Goal: Transaction & Acquisition: Purchase product/service

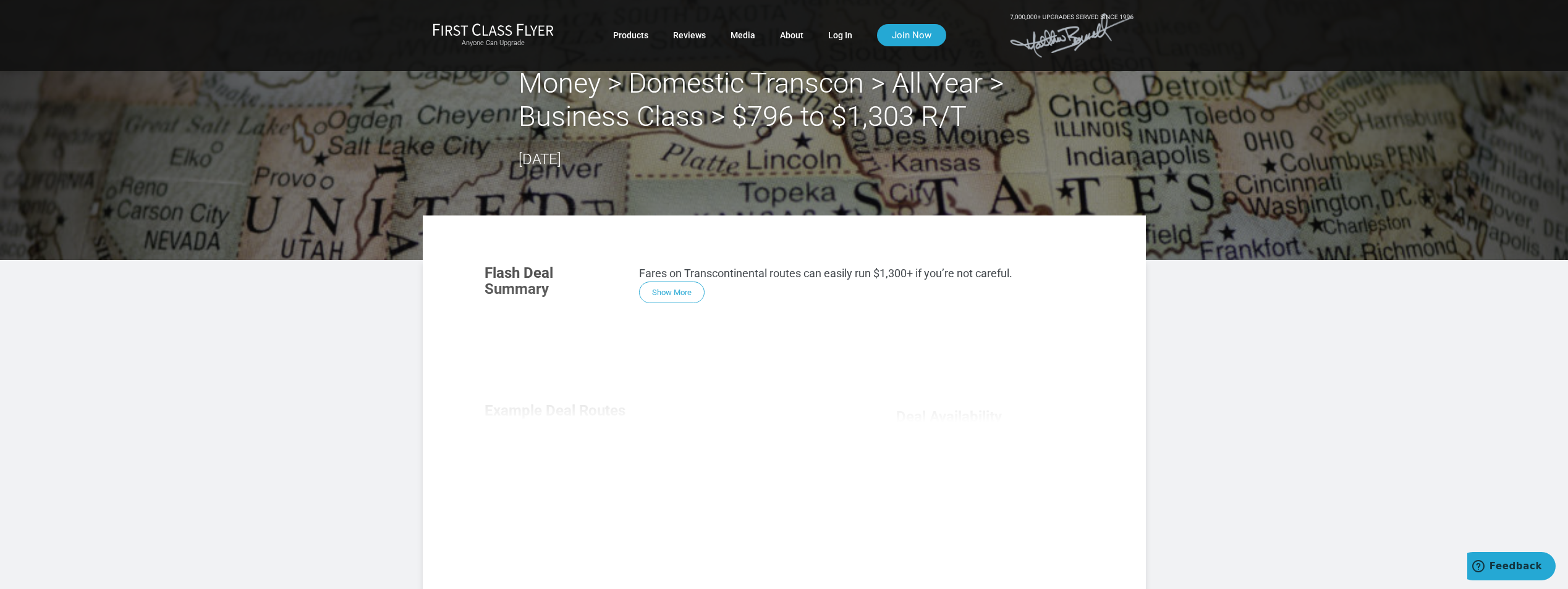
click at [660, 295] on div "Flash Deal Summary Fares on Transcontinental routes can easily run $1,300+ if y…" at bounding box center [784, 420] width 624 height 337
click at [661, 288] on div "Flash Deal Summary Fares on Transcontinental routes can easily run $1,300+ if y…" at bounding box center [784, 420] width 624 height 337
click at [839, 34] on link "Log In" at bounding box center [840, 35] width 24 height 22
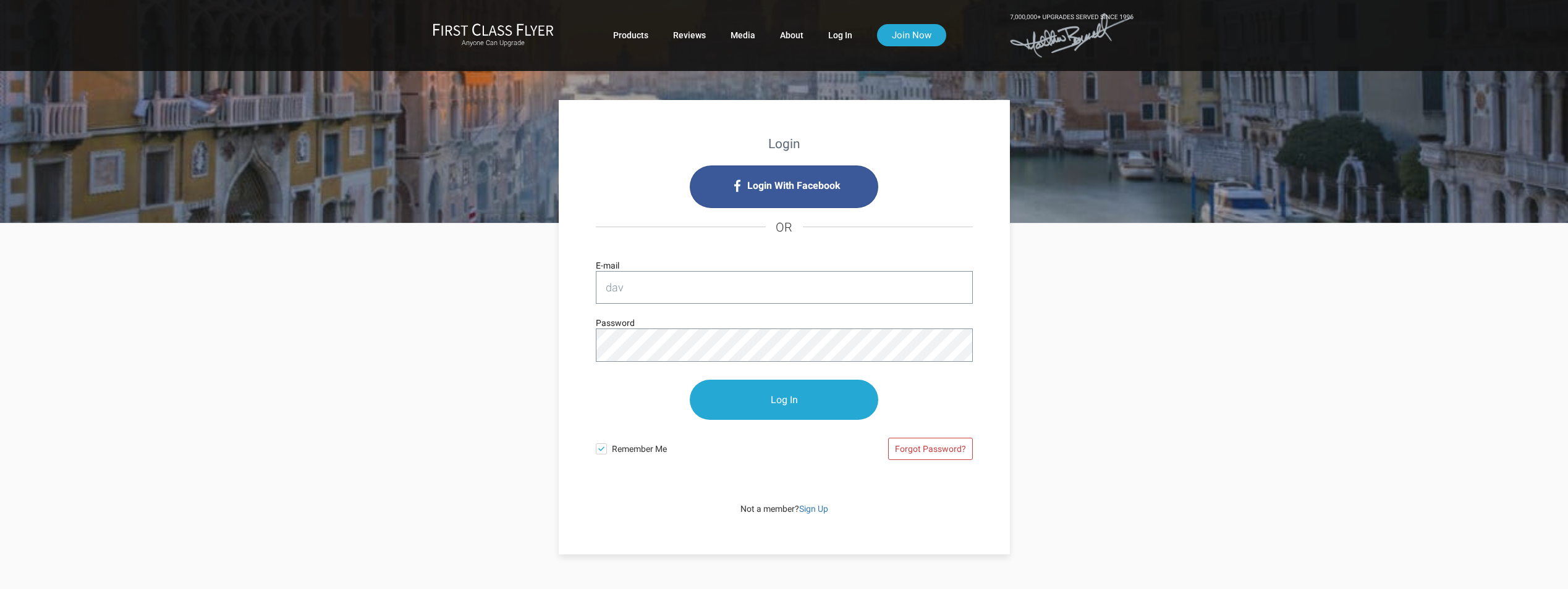
type input "davis.michael@cpa.com"
click at [690, 380] on input "Log In" at bounding box center [784, 400] width 189 height 40
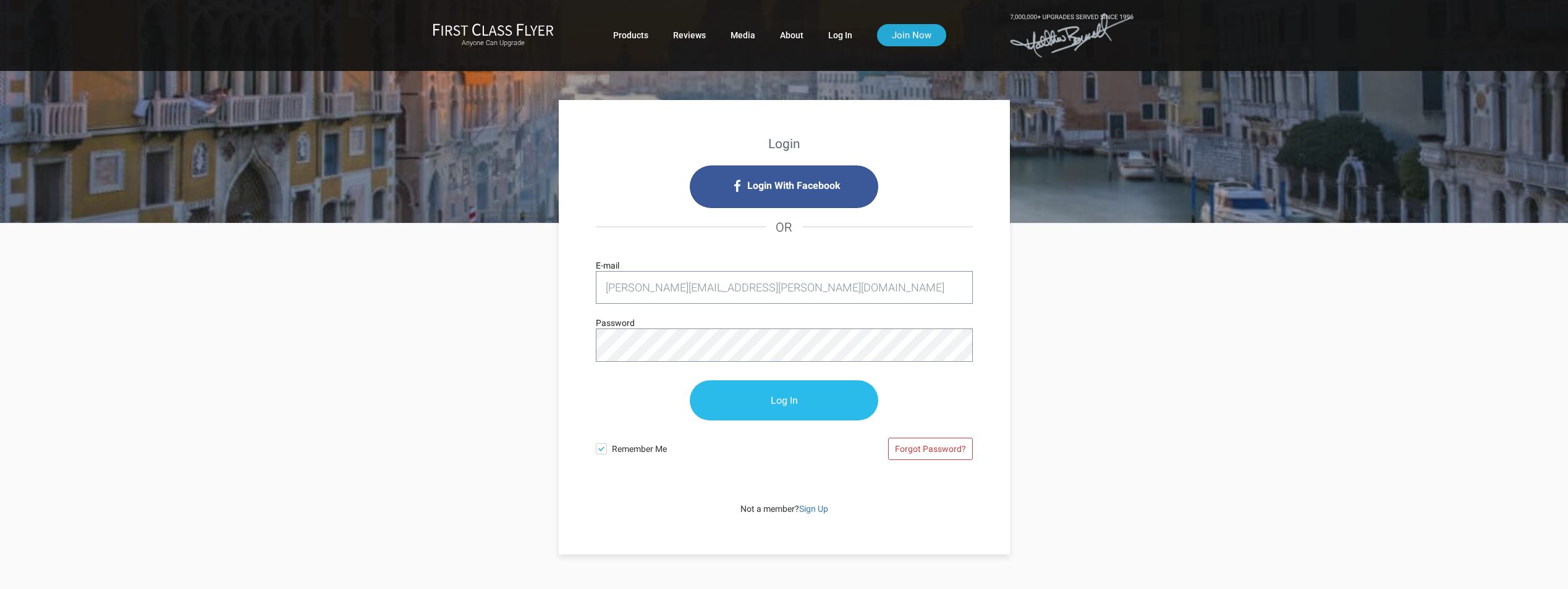
click at [765, 398] on input "Log In" at bounding box center [784, 400] width 189 height 40
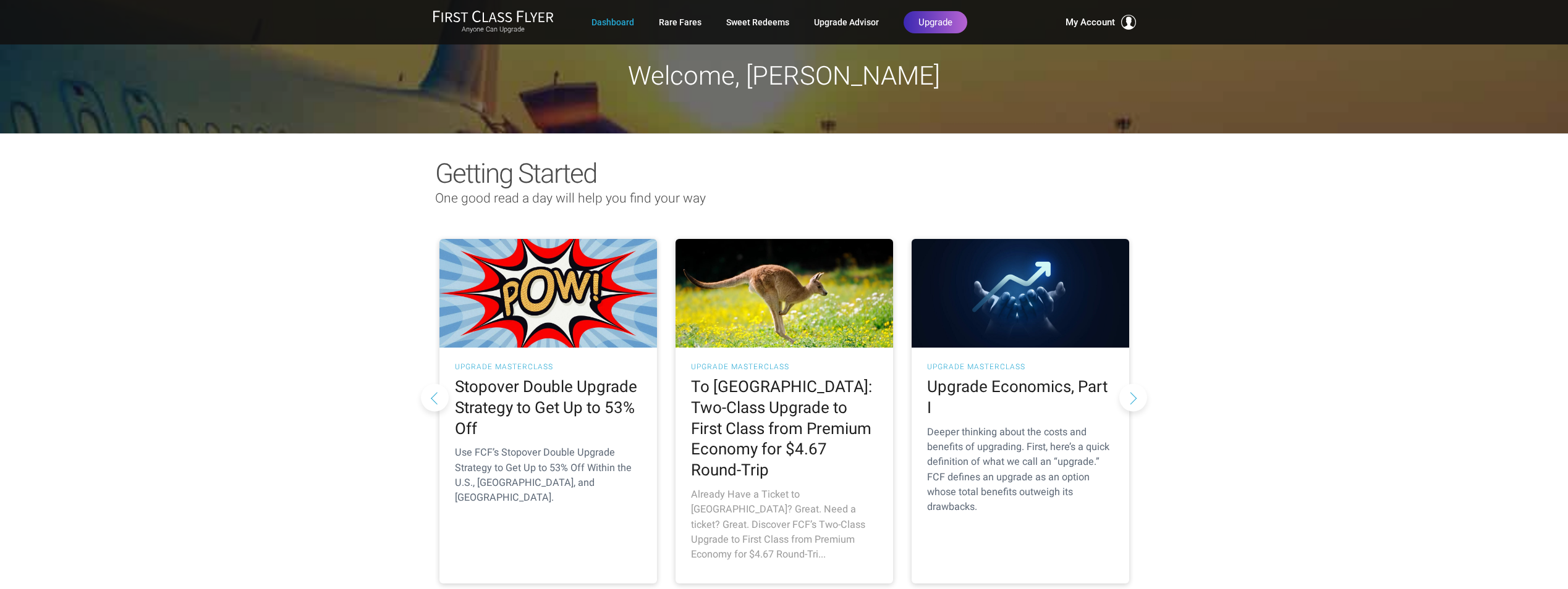
click at [768, 427] on h2 "To Australia: Two-Class Upgrade to First Class from Premium Economy for $4.67 R…" at bounding box center [784, 428] width 186 height 104
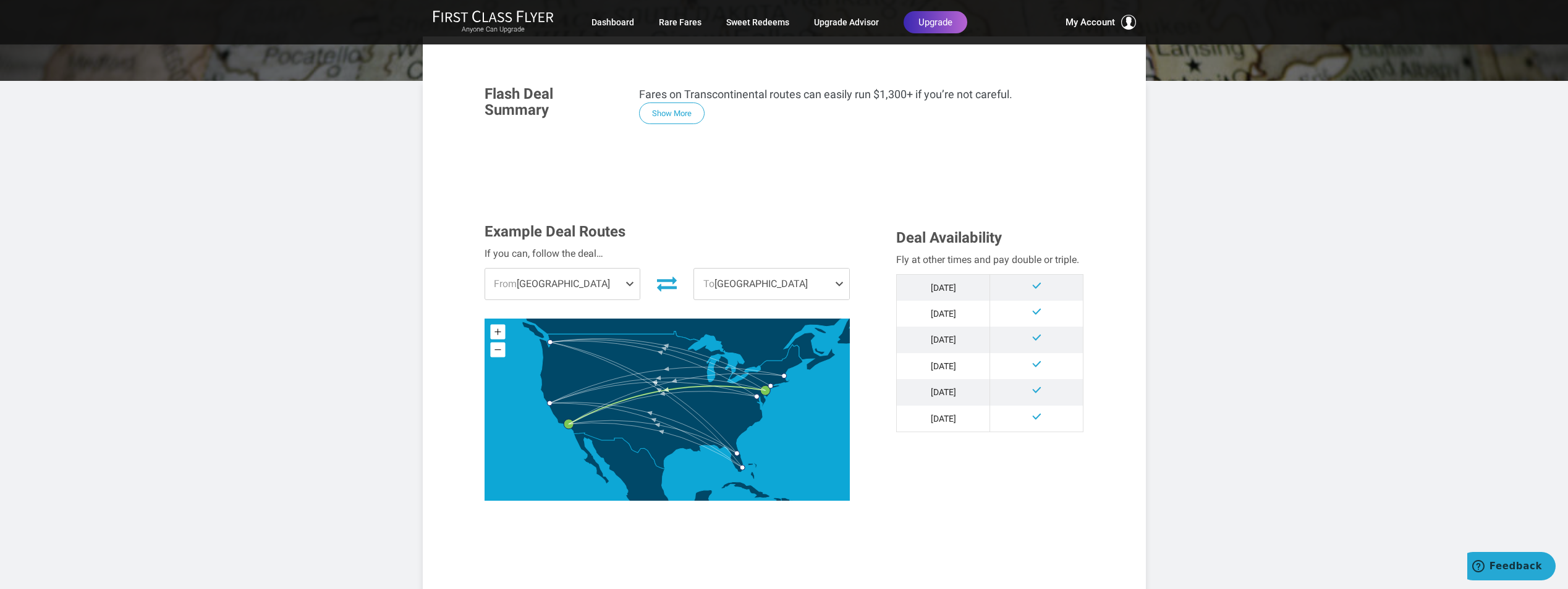
scroll to position [185, 0]
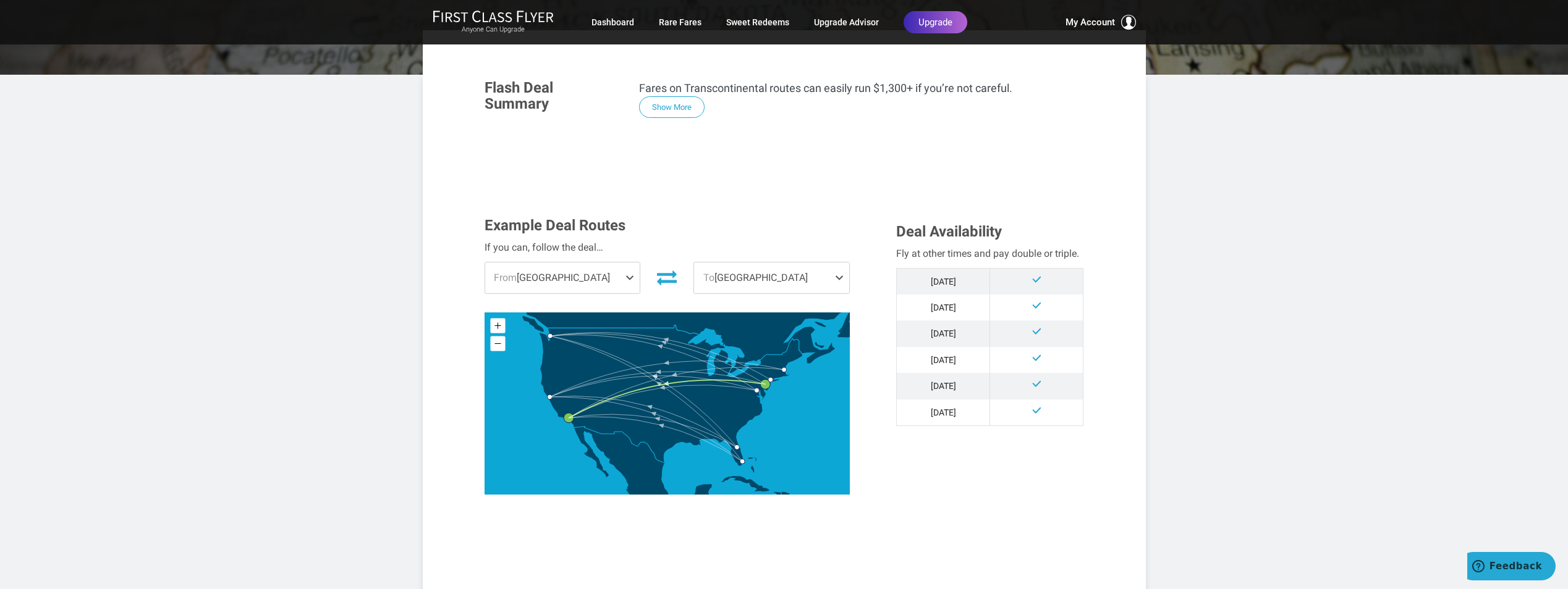
click at [633, 279] on span at bounding box center [632, 278] width 15 height 31
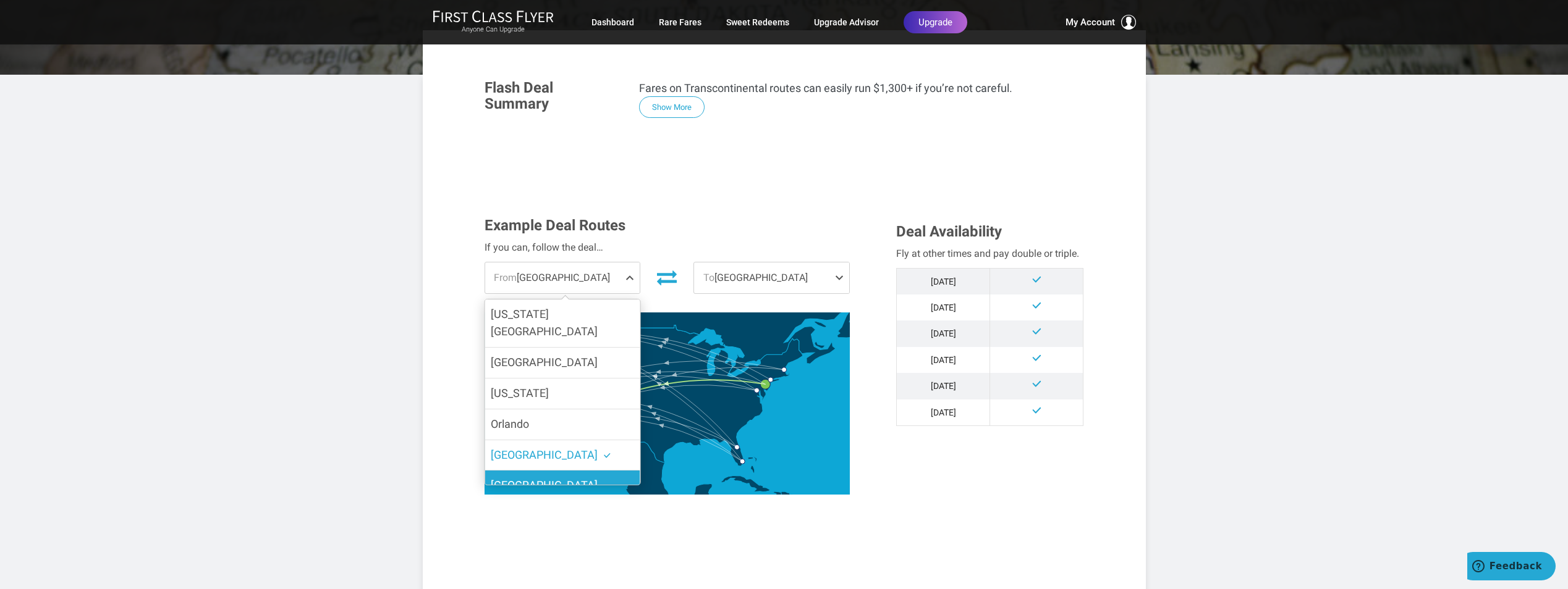
click at [518, 478] on span "Boston" at bounding box center [544, 485] width 107 height 13
click at [0, 0] on input "Boston" at bounding box center [0, 0] width 0 height 0
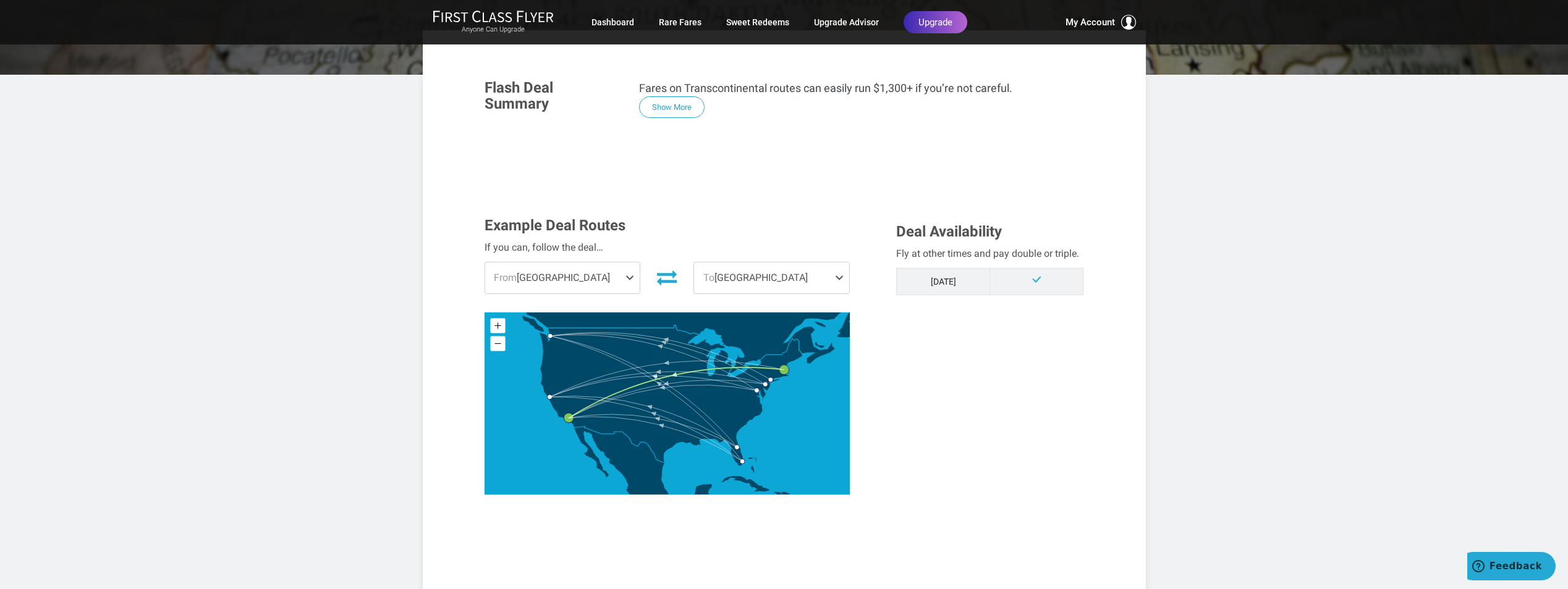
click at [628, 275] on span at bounding box center [632, 278] width 15 height 31
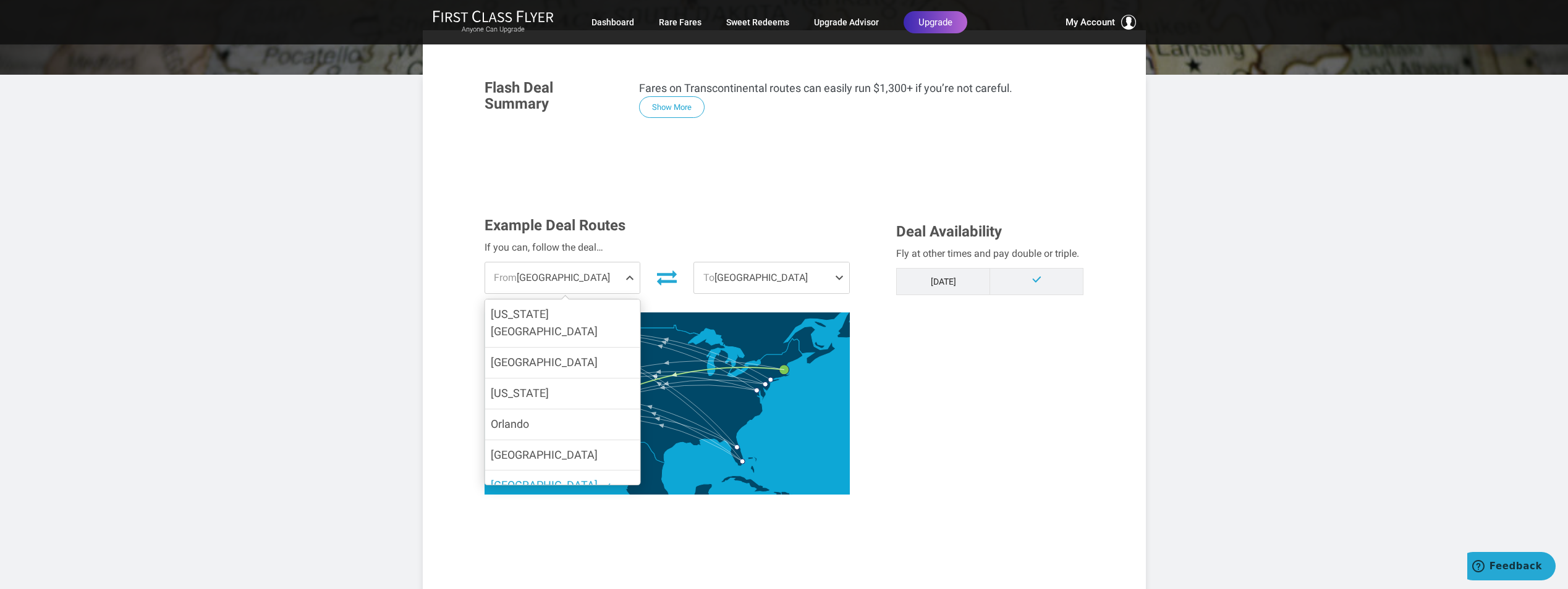
click at [843, 277] on span at bounding box center [842, 278] width 15 height 31
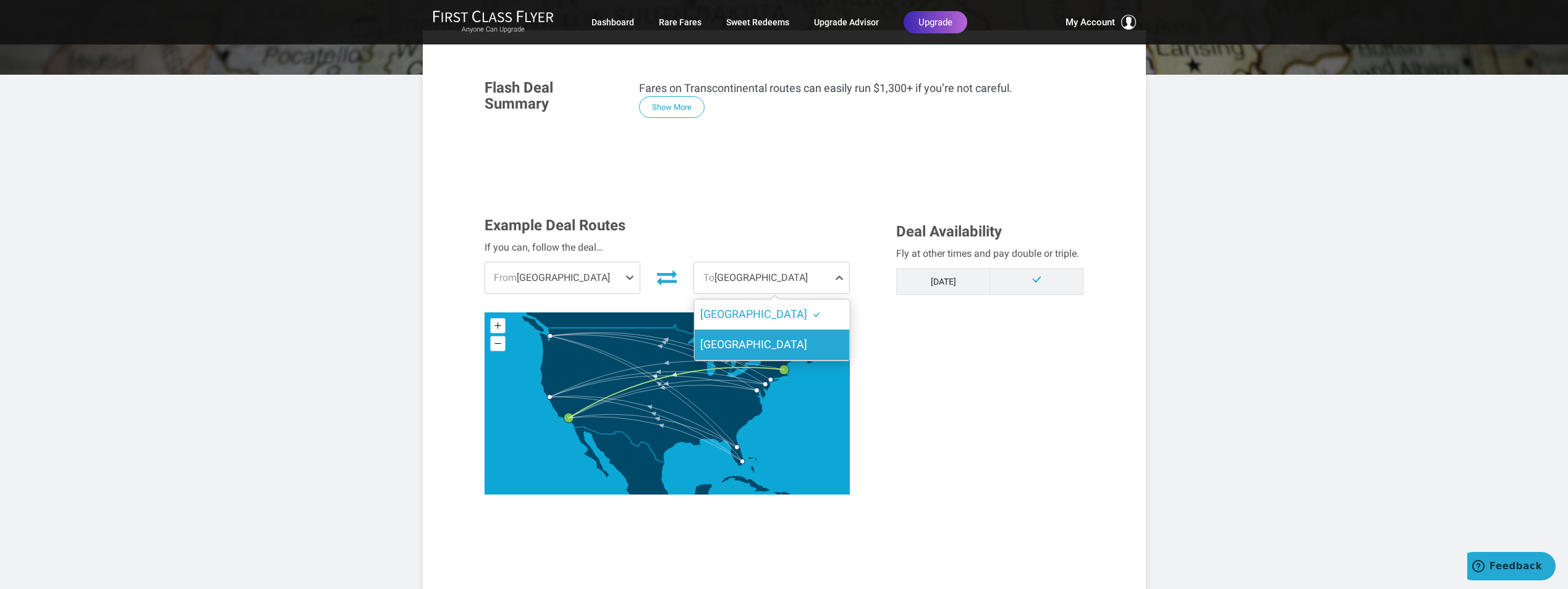
click at [755, 349] on span "San Francisco" at bounding box center [753, 344] width 107 height 13
click at [0, 0] on input "San Francisco" at bounding box center [0, 0] width 0 height 0
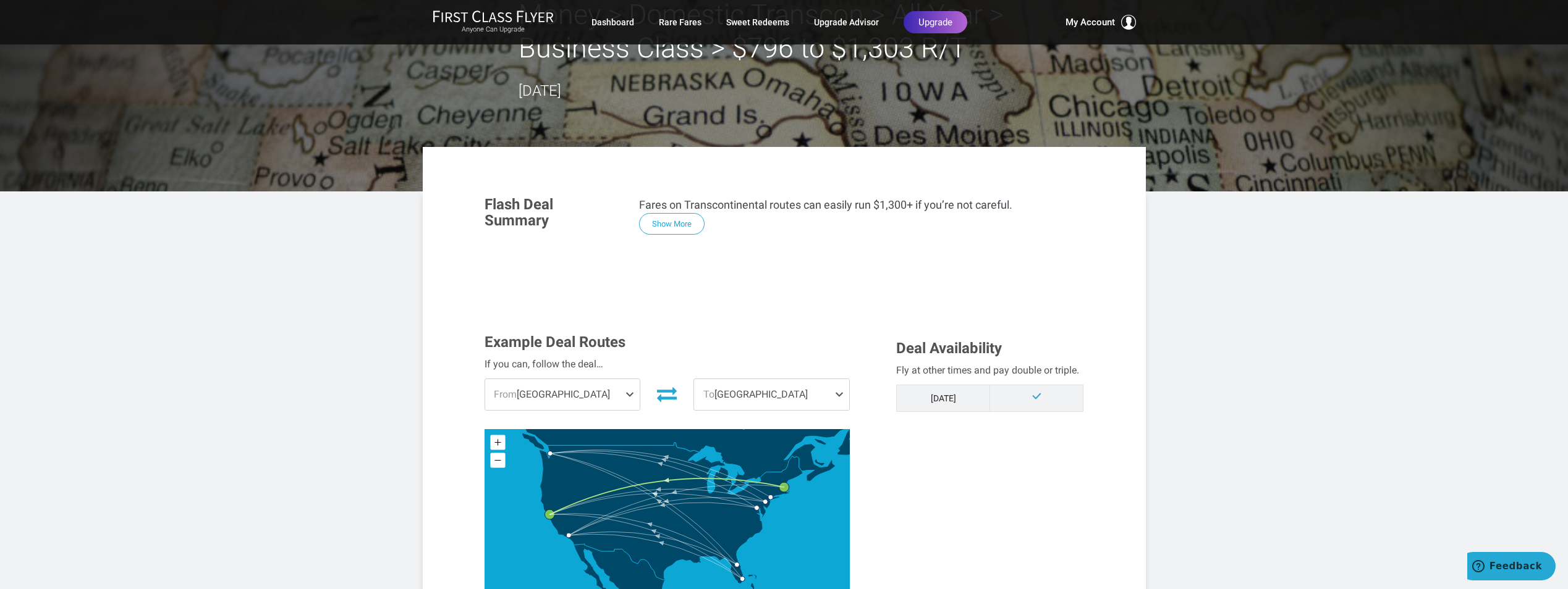
scroll to position [0, 0]
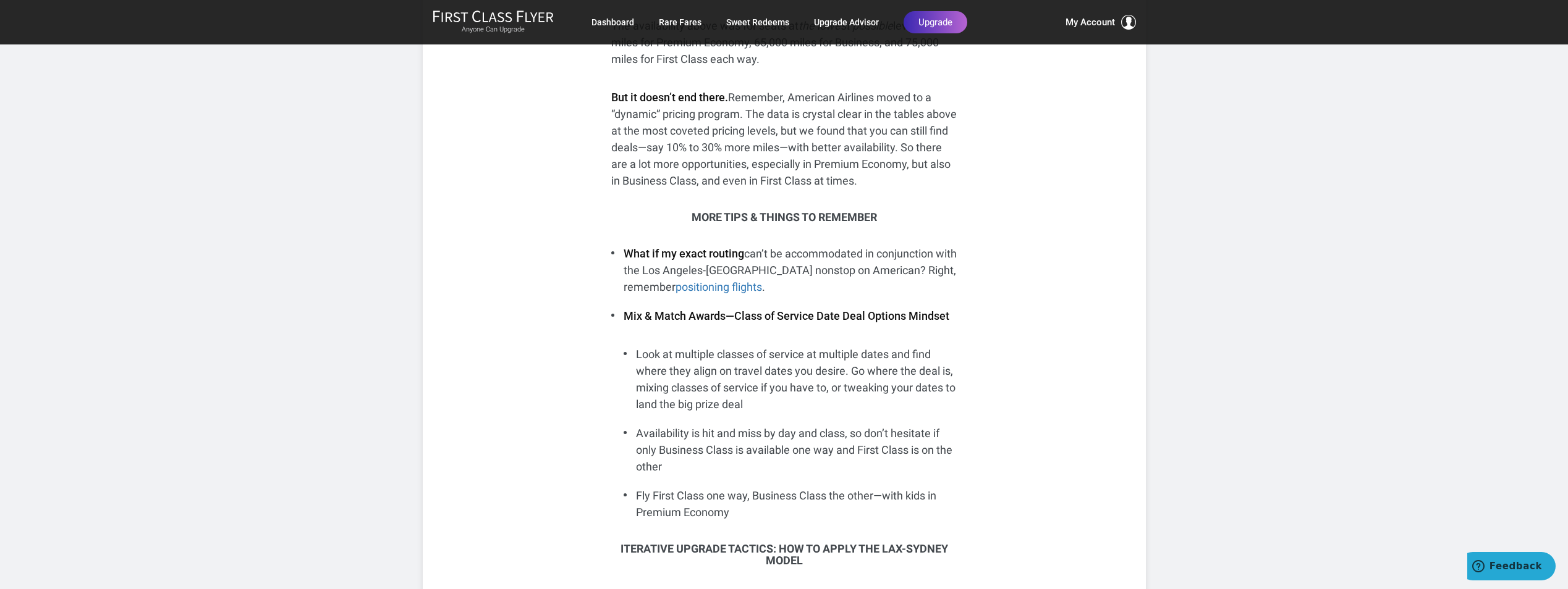
scroll to position [8152, 0]
